Goal: Task Accomplishment & Management: Use online tool/utility

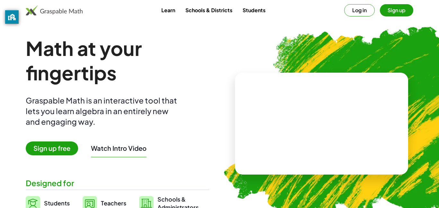
click at [382, 10] on button "Sign up" at bounding box center [396, 10] width 33 height 12
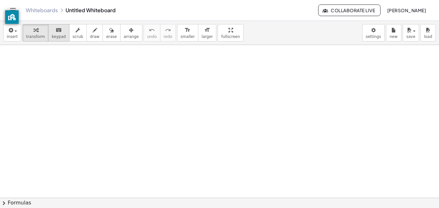
click at [52, 33] on div "keyboard" at bounding box center [59, 30] width 14 height 8
click at [12, 36] on span "insert" at bounding box center [12, 36] width 11 height 4
click at [0, 0] on ul "select one: Math Expression Function Text Youtube Video Graphing Geometry Geome…" at bounding box center [0, 0] width 0 height 0
click at [53, 37] on span "keypad" at bounding box center [59, 36] width 14 height 4
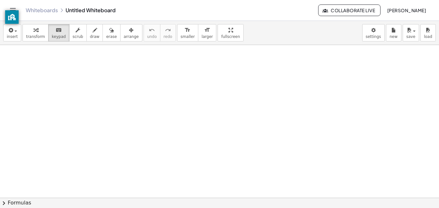
click at [71, 12] on div "Whiteboards Untitled Whiteboard" at bounding box center [172, 10] width 292 height 6
click at [64, 10] on icon at bounding box center [61, 10] width 5 height 5
click at [58, 9] on div "Whiteboards Untitled Whiteboard" at bounding box center [172, 10] width 292 height 6
click at [55, 9] on link "Whiteboards" at bounding box center [42, 10] width 32 height 6
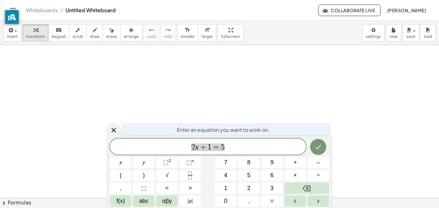
scroll to position [0, 0]
click at [217, 9] on div "Whiteboards Untitled Whiteboard" at bounding box center [172, 10] width 292 height 6
